Goal: Information Seeking & Learning: Compare options

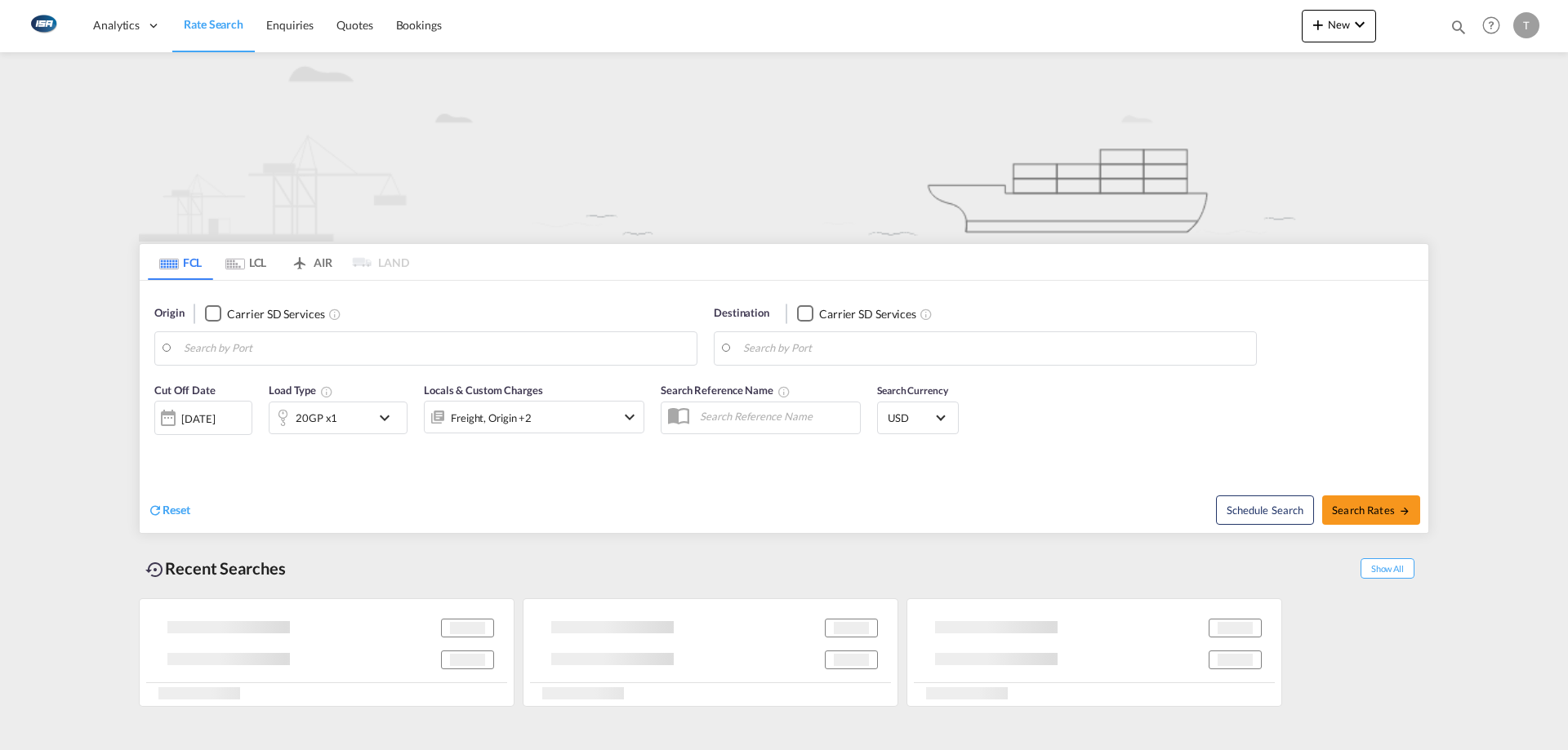
type input "[GEOGRAPHIC_DATA], DKFRC"
type input "Sohar, OMSOH"
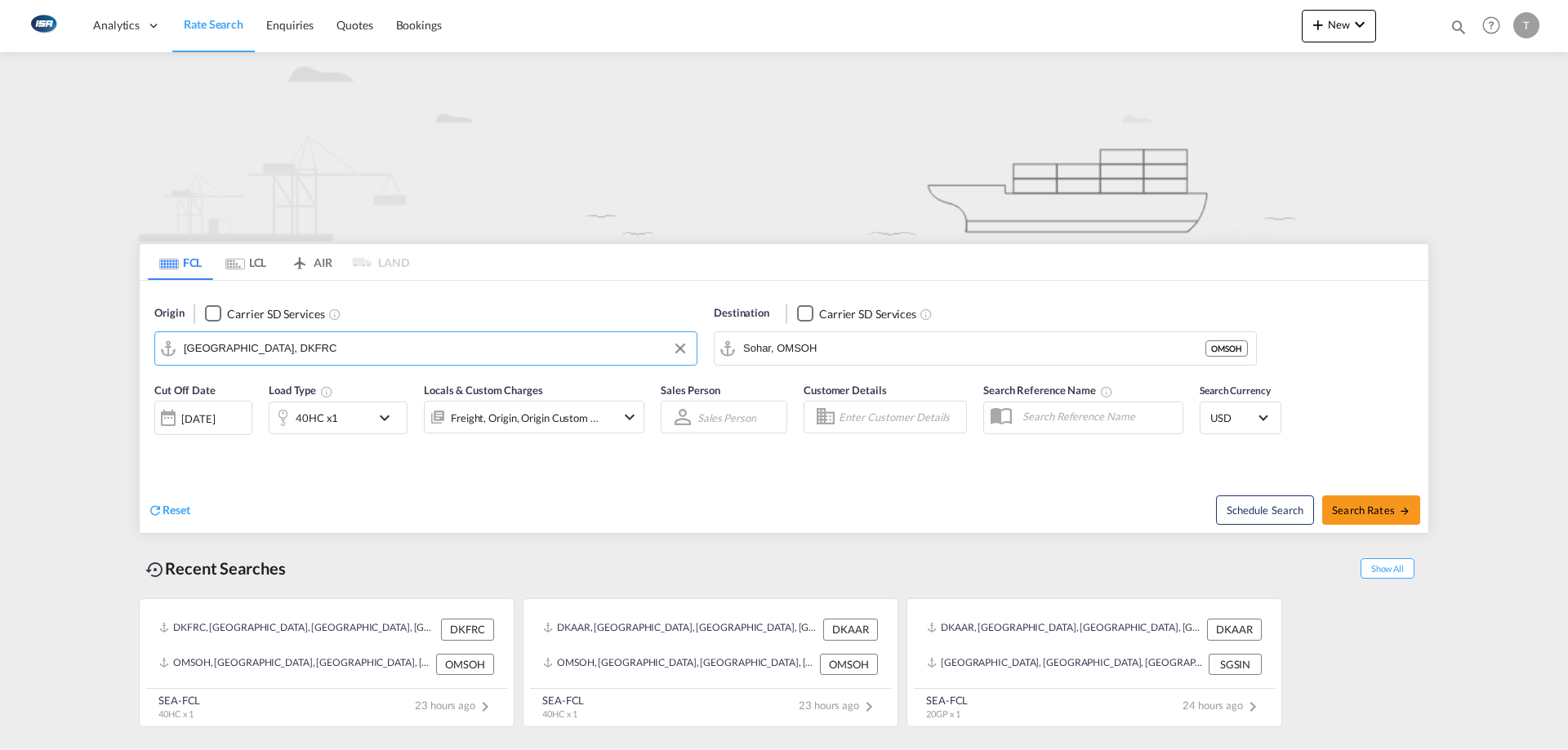
click at [321, 350] on input "[GEOGRAPHIC_DATA], DKFRC" at bounding box center [436, 349] width 505 height 25
click at [319, 388] on div "Aarhus [GEOGRAPHIC_DATA] DKAAR" at bounding box center [310, 393] width 310 height 49
type input "[GEOGRAPHIC_DATA], [GEOGRAPHIC_DATA]"
click at [918, 354] on input "Sohar, OMSOH" at bounding box center [996, 349] width 505 height 25
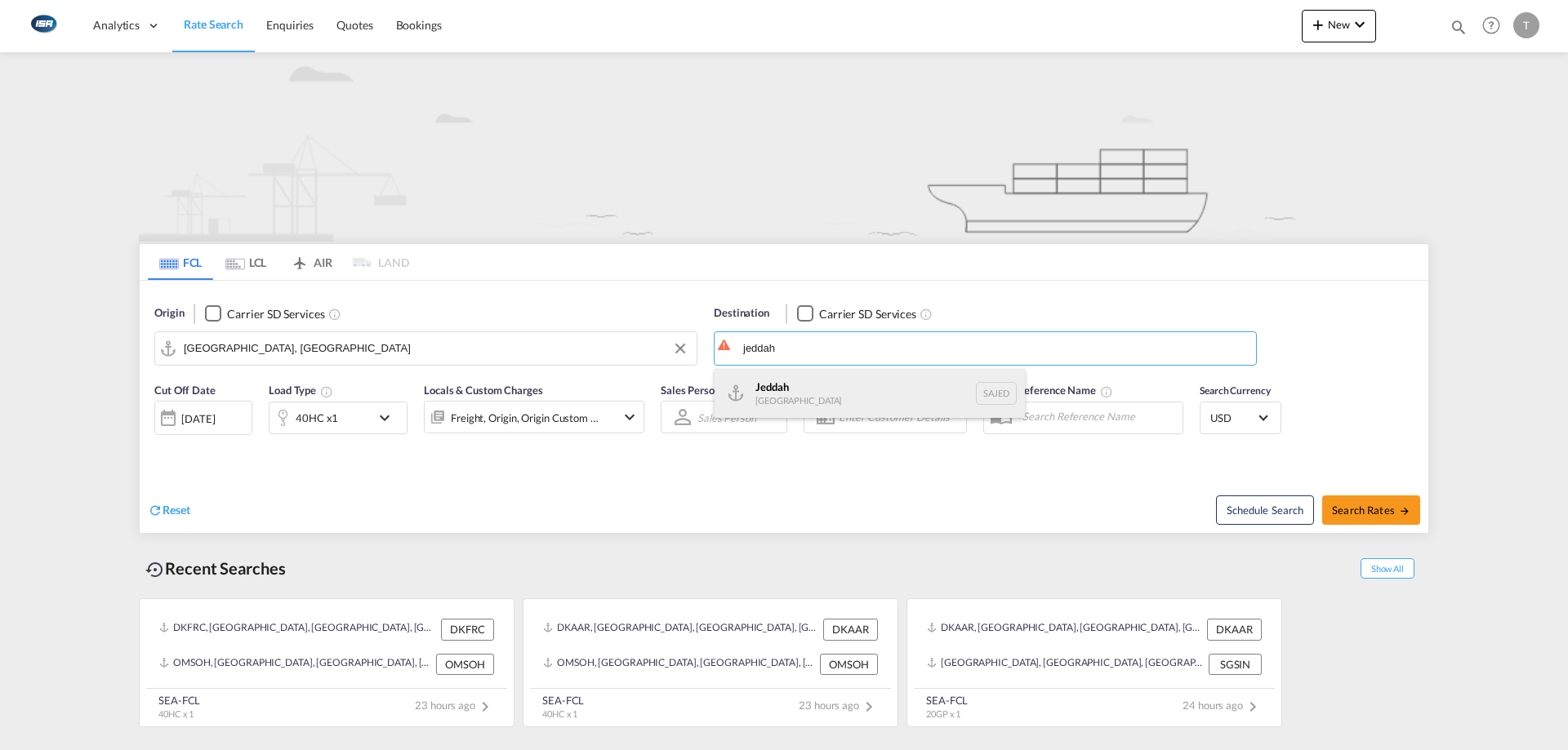
click at [907, 389] on div "Jeddah [GEOGRAPHIC_DATA] SAJED" at bounding box center [869, 393] width 310 height 49
type input "Jeddah, SAJED"
click at [1384, 513] on span "Search Rates" at bounding box center [1371, 510] width 79 height 13
type input "DKAAR to SAJED / [DATE]"
